Goal: Task Accomplishment & Management: Complete application form

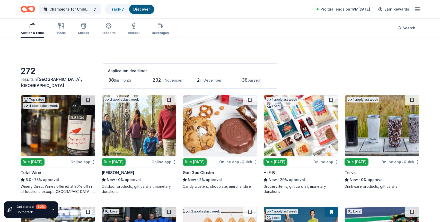
scroll to position [32, 0]
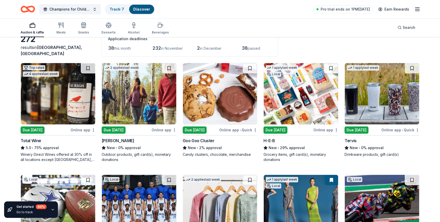
click at [397, 89] on img at bounding box center [382, 93] width 74 height 61
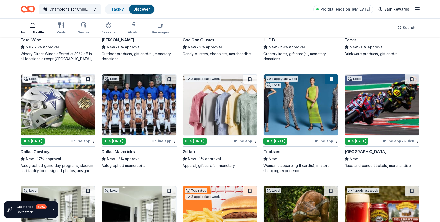
scroll to position [142, 0]
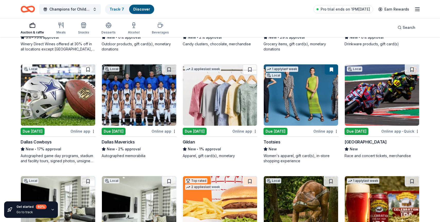
click at [150, 113] on img at bounding box center [139, 94] width 74 height 61
click at [52, 71] on img at bounding box center [58, 94] width 74 height 61
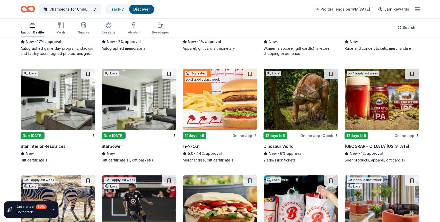
scroll to position [284, 0]
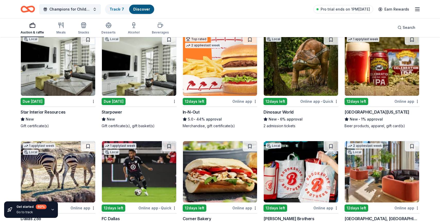
click at [382, 81] on img at bounding box center [382, 64] width 74 height 61
click at [63, 107] on div "Local Due tomorrow Star Interior Resources New Gift certificate(s)" at bounding box center [58, 81] width 75 height 94
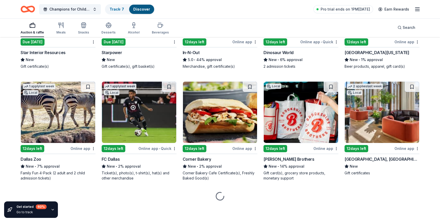
scroll to position [343, 0]
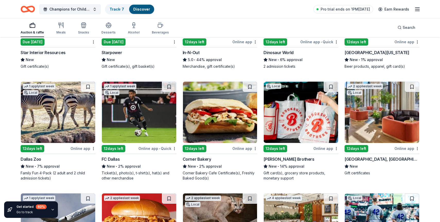
click at [149, 153] on div "1 apply last week Local 12 days left Online app • Quick FC Dallas New • 2% appr…" at bounding box center [139, 130] width 75 height 99
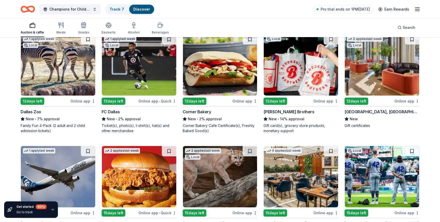
scroll to position [477, 0]
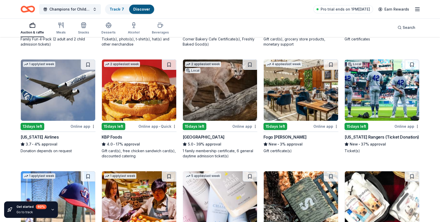
click at [298, 119] on img at bounding box center [301, 89] width 74 height 61
click at [50, 91] on img at bounding box center [58, 89] width 74 height 61
click at [379, 76] on img at bounding box center [382, 89] width 74 height 61
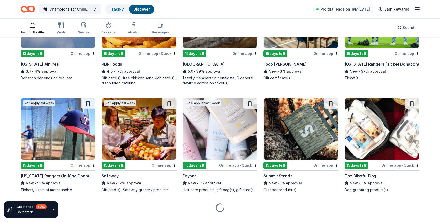
scroll to position [561, 0]
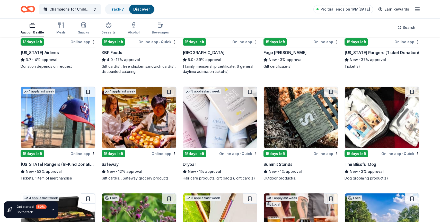
click at [77, 108] on img at bounding box center [58, 117] width 74 height 61
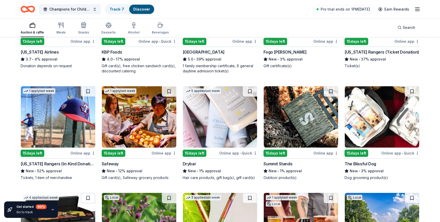
click at [233, 108] on img at bounding box center [220, 116] width 74 height 61
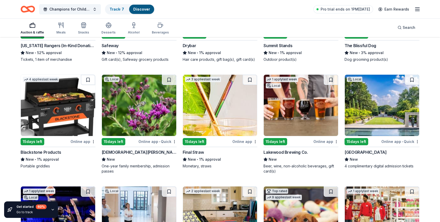
scroll to position [688, 0]
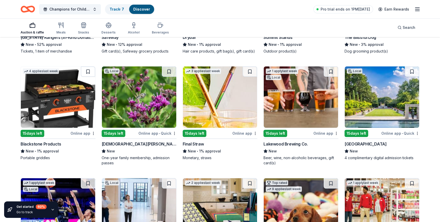
click at [378, 104] on img at bounding box center [382, 96] width 74 height 61
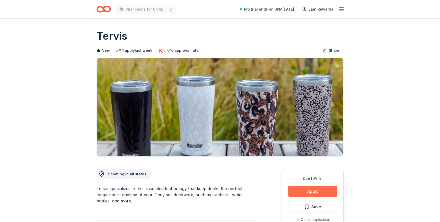
click at [317, 193] on button "Apply" at bounding box center [312, 191] width 49 height 11
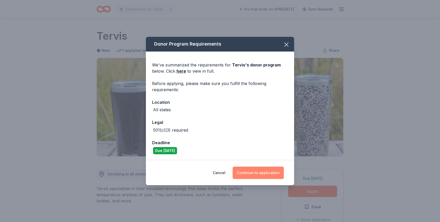
click at [260, 171] on button "Continue to application" at bounding box center [258, 172] width 51 height 12
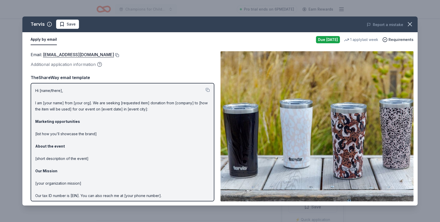
click at [114, 55] on button at bounding box center [116, 55] width 5 height 4
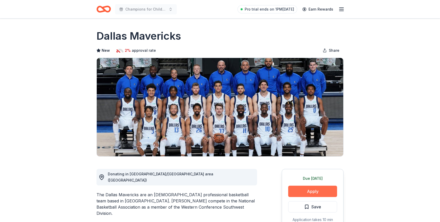
click at [301, 188] on button "Apply" at bounding box center [312, 191] width 49 height 11
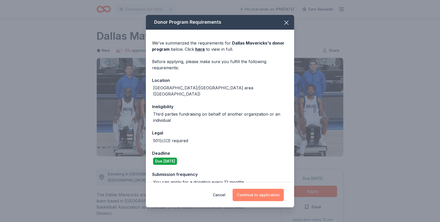
click at [254, 195] on button "Continue to application" at bounding box center [258, 195] width 51 height 12
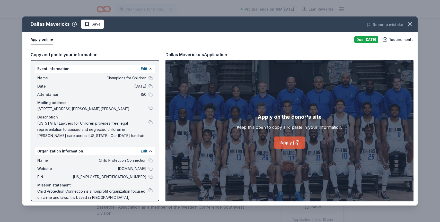
click at [282, 139] on link "Apply" at bounding box center [289, 142] width 31 height 12
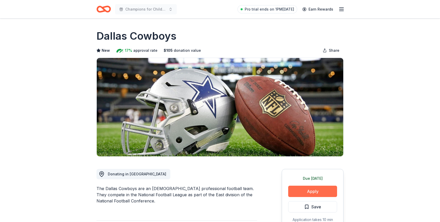
click at [305, 191] on button "Apply" at bounding box center [312, 191] width 49 height 11
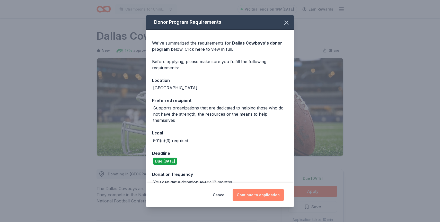
click at [247, 198] on button "Continue to application" at bounding box center [258, 195] width 51 height 12
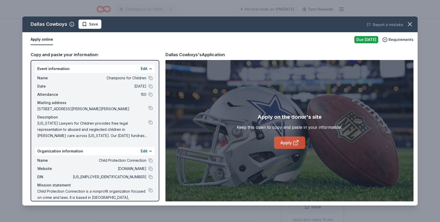
click at [293, 140] on icon at bounding box center [296, 142] width 6 height 6
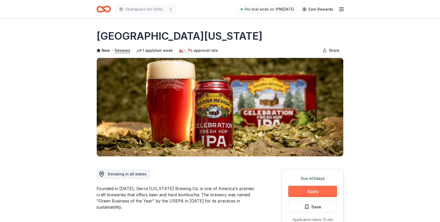
click at [306, 190] on button "Apply" at bounding box center [312, 191] width 49 height 11
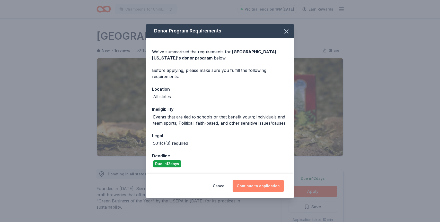
click at [255, 180] on button "Continue to application" at bounding box center [258, 186] width 51 height 12
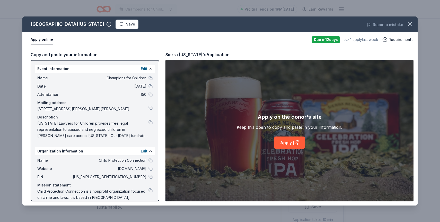
click at [292, 134] on div "Apply on the donor's site Keep this open to copy and paste in your information.…" at bounding box center [289, 131] width 105 height 36
click at [291, 145] on link "Apply" at bounding box center [289, 142] width 31 height 12
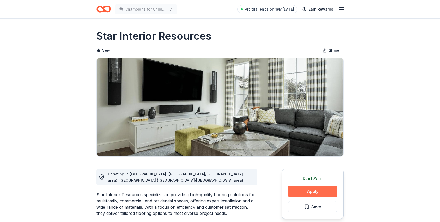
click at [299, 189] on button "Apply" at bounding box center [312, 191] width 49 height 11
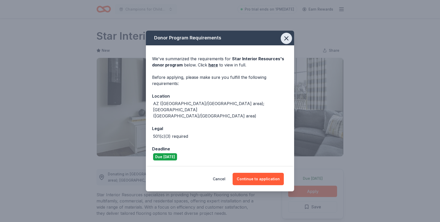
click at [284, 41] on icon "button" at bounding box center [286, 38] width 7 height 7
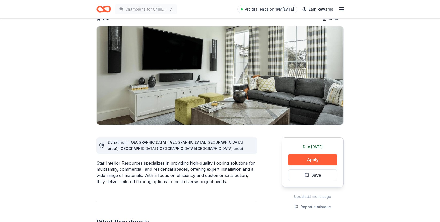
scroll to position [44, 0]
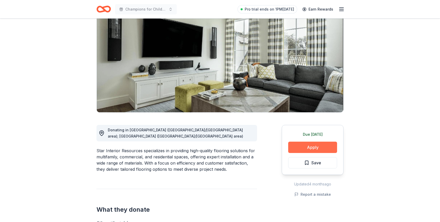
click at [303, 151] on button "Apply" at bounding box center [312, 147] width 49 height 11
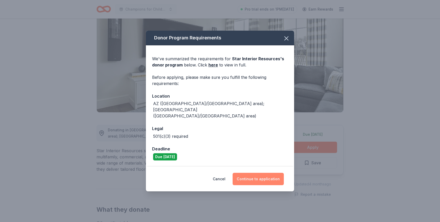
click at [248, 177] on button "Continue to application" at bounding box center [258, 179] width 51 height 12
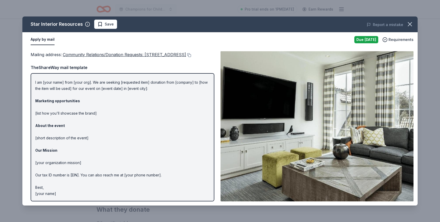
scroll to position [0, 0]
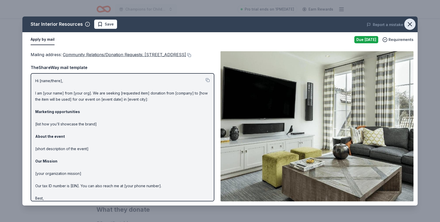
click at [410, 25] on icon "button" at bounding box center [409, 24] width 7 height 7
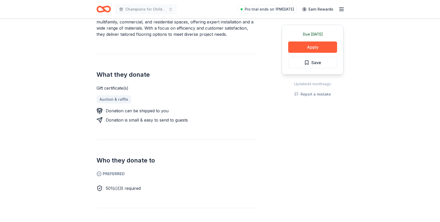
scroll to position [117, 0]
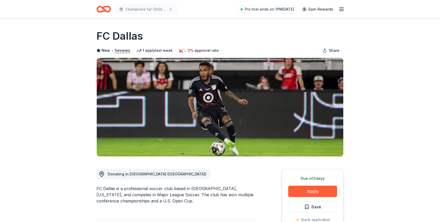
click at [296, 185] on div "Due [DATE] Apply Save ⚡️ Quick application Usually responds in a few weeks" at bounding box center [313, 207] width 62 height 77
click at [298, 190] on button "Apply" at bounding box center [312, 191] width 49 height 11
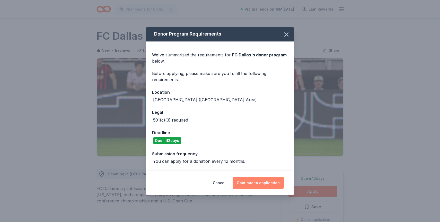
click at [261, 181] on button "Continue to application" at bounding box center [258, 183] width 51 height 12
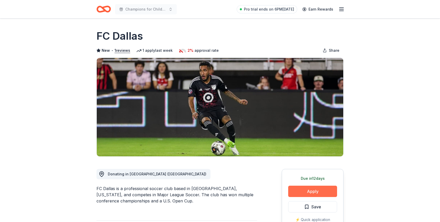
scroll to position [83, 0]
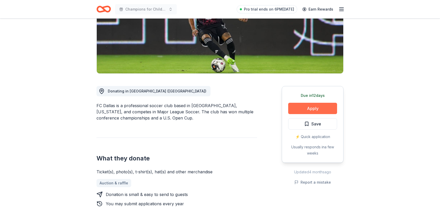
click at [301, 108] on button "Apply" at bounding box center [312, 108] width 49 height 11
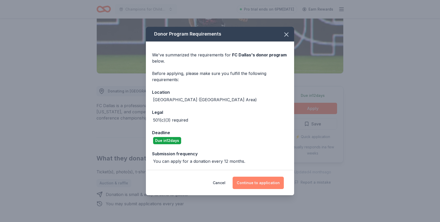
click at [242, 187] on button "Continue to application" at bounding box center [258, 183] width 51 height 12
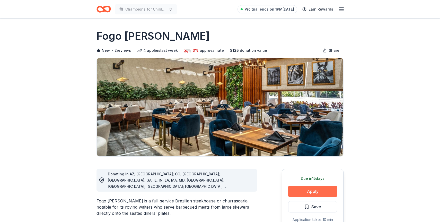
click at [303, 189] on button "Apply" at bounding box center [312, 191] width 49 height 11
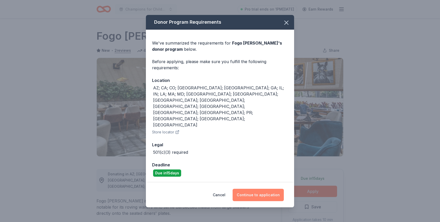
click at [250, 189] on button "Continue to application" at bounding box center [258, 195] width 51 height 12
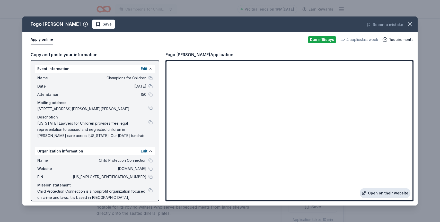
click at [376, 188] on link "Open on their website" at bounding box center [385, 193] width 51 height 10
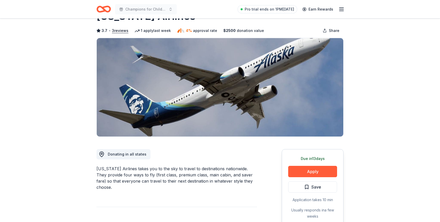
scroll to position [76, 0]
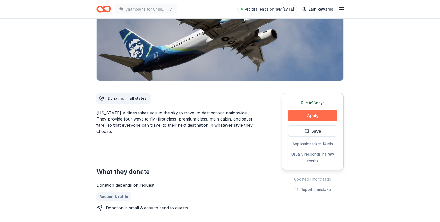
click at [297, 117] on button "Apply" at bounding box center [312, 115] width 49 height 11
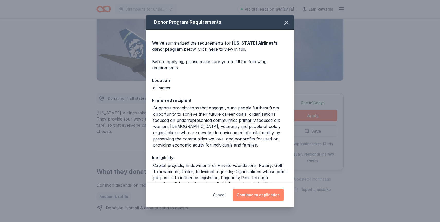
click at [263, 196] on button "Continue to application" at bounding box center [258, 195] width 51 height 12
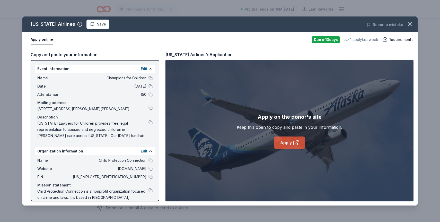
click at [289, 139] on link "Apply" at bounding box center [289, 142] width 31 height 12
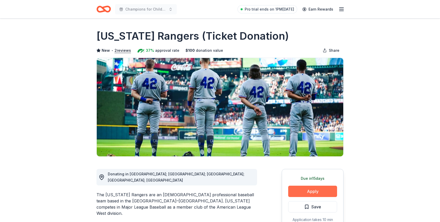
click at [307, 187] on button "Apply" at bounding box center [312, 191] width 49 height 11
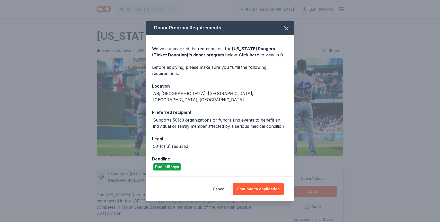
click at [253, 177] on div "Cancel Continue to application" at bounding box center [220, 189] width 148 height 25
click at [255, 184] on button "Continue to application" at bounding box center [258, 189] width 51 height 12
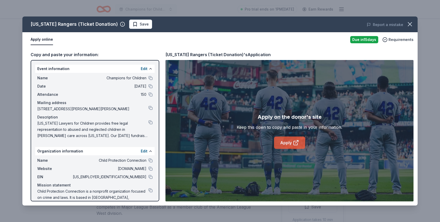
click at [288, 138] on link "Apply" at bounding box center [289, 142] width 31 height 12
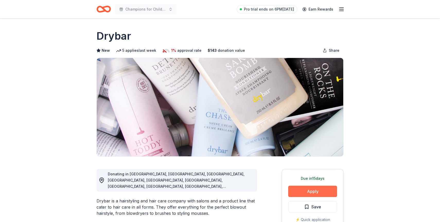
click at [305, 191] on button "Apply" at bounding box center [312, 191] width 49 height 11
